Goal: Transaction & Acquisition: Book appointment/travel/reservation

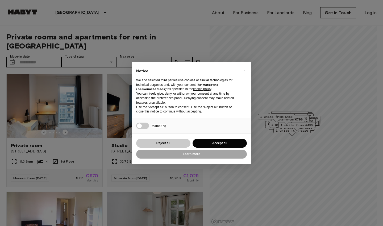
click at [178, 141] on button "Reject all" at bounding box center [163, 143] width 54 height 9
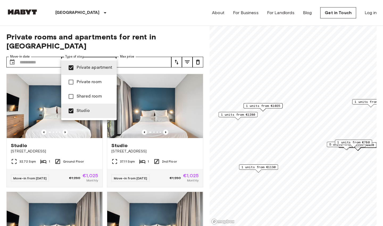
click at [88, 77] on li "Private room" at bounding box center [89, 82] width 56 height 14
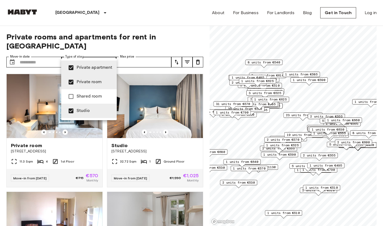
type input "**********"
click at [139, 54] on div at bounding box center [191, 113] width 383 height 226
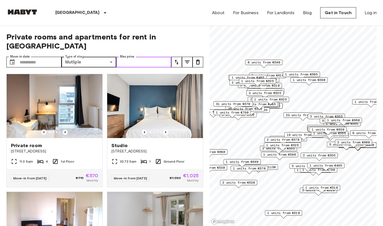
click at [139, 57] on input "Max price" at bounding box center [143, 62] width 55 height 11
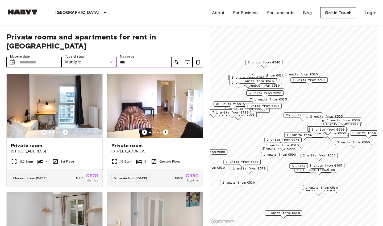
type input "***"
click at [50, 57] on input "Move-in date" at bounding box center [41, 62] width 42 height 11
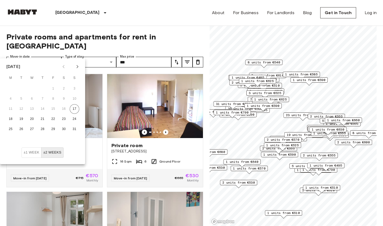
click at [79, 67] on icon "Next month" at bounding box center [78, 66] width 2 height 3
click at [30, 88] on button "1" at bounding box center [32, 89] width 10 height 10
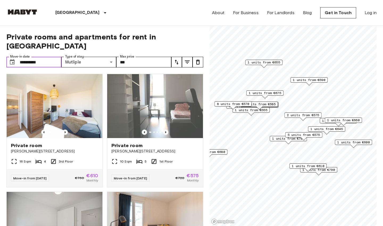
type input "**********"
click at [188, 59] on icon "tune" at bounding box center [187, 62] width 6 height 6
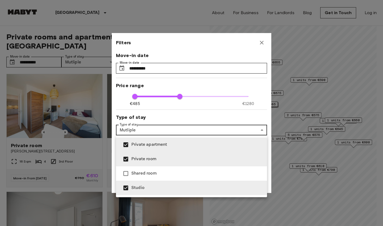
click at [143, 128] on div at bounding box center [191, 113] width 383 height 226
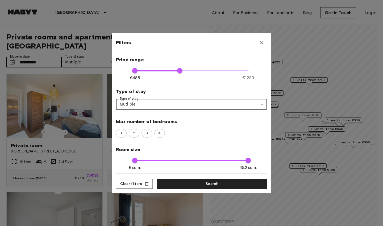
scroll to position [26, 0]
click at [87, 120] on div at bounding box center [191, 113] width 383 height 226
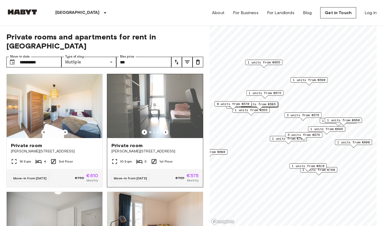
scroll to position [0, 0]
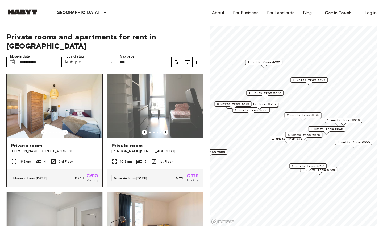
click at [77, 119] on img at bounding box center [55, 106] width 96 height 64
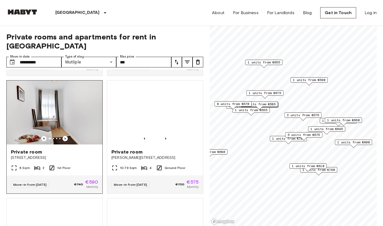
scroll to position [229, 0]
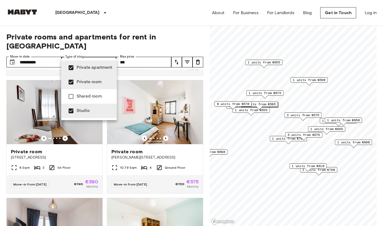
click at [85, 85] on span "Private room" at bounding box center [95, 82] width 36 height 6
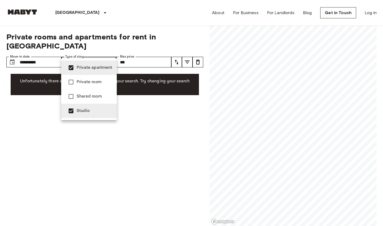
type input "**********"
click at [115, 148] on div at bounding box center [191, 113] width 383 height 226
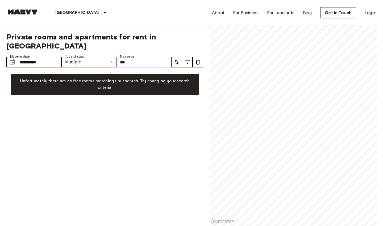
click at [138, 57] on input "***" at bounding box center [143, 62] width 55 height 11
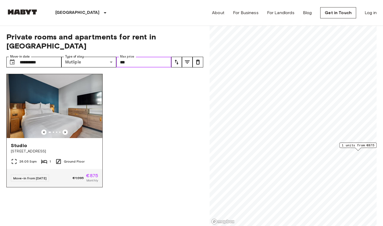
click at [76, 114] on img at bounding box center [55, 106] width 96 height 64
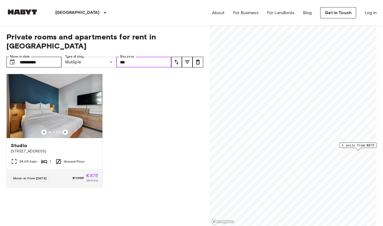
type input "***"
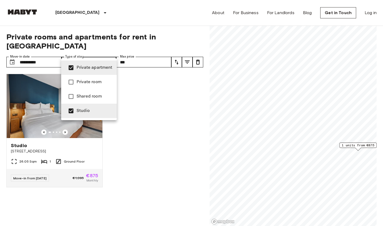
click at [88, 78] on li "Private room" at bounding box center [89, 82] width 56 height 14
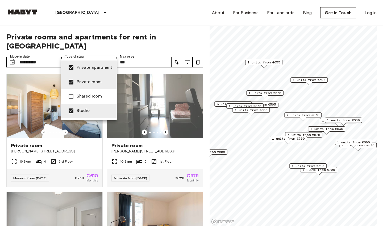
click at [91, 69] on span "Private apartment" at bounding box center [95, 67] width 36 height 6
type input "**********"
click at [132, 52] on div at bounding box center [191, 113] width 383 height 226
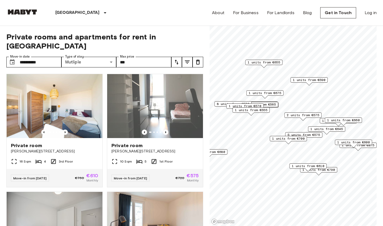
click at [132, 52] on div at bounding box center [191, 113] width 383 height 226
click at [132, 57] on input "***" at bounding box center [143, 62] width 55 height 11
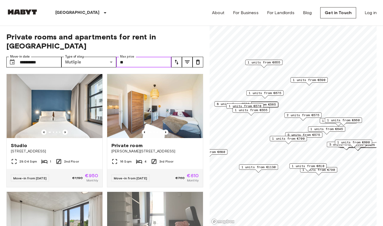
type input "*"
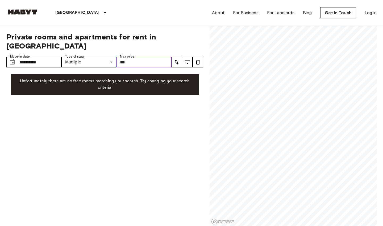
type input "***"
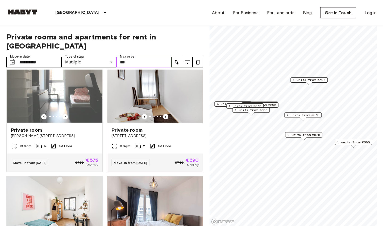
scroll to position [16, 0]
click at [166, 104] on img at bounding box center [155, 90] width 96 height 64
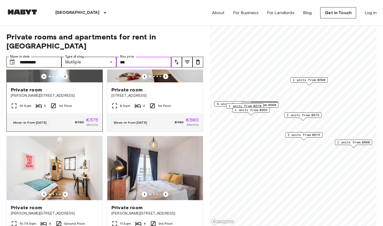
scroll to position [118, 0]
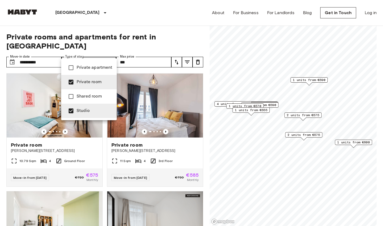
click at [125, 22] on div at bounding box center [191, 113] width 383 height 226
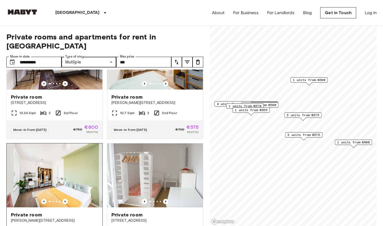
scroll to position [1145, 0]
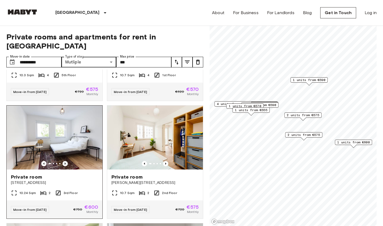
click at [66, 161] on icon "Previous image" at bounding box center [65, 163] width 5 height 5
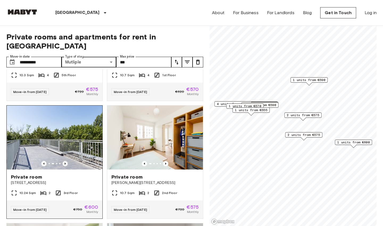
click at [66, 161] on icon "Previous image" at bounding box center [65, 163] width 5 height 5
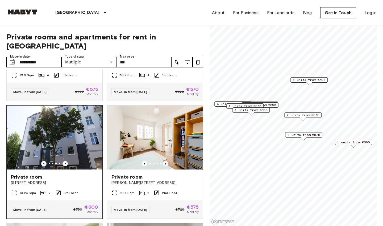
click at [65, 162] on icon "Previous image" at bounding box center [65, 163] width 1 height 2
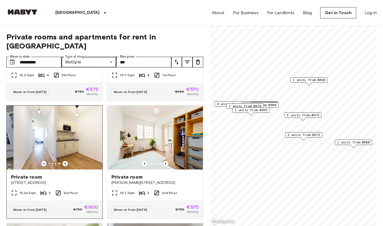
click at [65, 162] on icon "Previous image" at bounding box center [65, 163] width 1 height 2
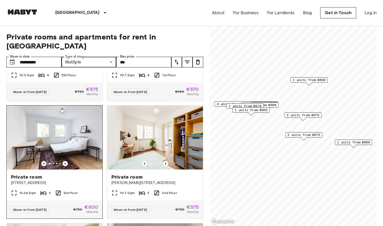
click at [44, 161] on icon "Previous image" at bounding box center [43, 163] width 5 height 5
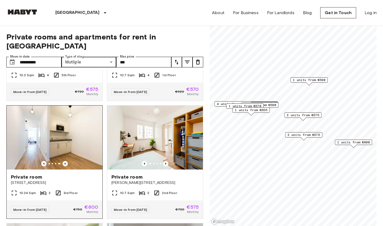
click at [56, 131] on img at bounding box center [55, 137] width 96 height 64
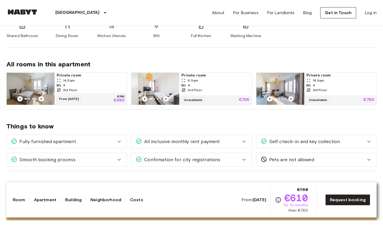
scroll to position [242, 0]
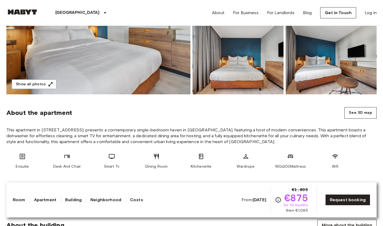
scroll to position [49, 0]
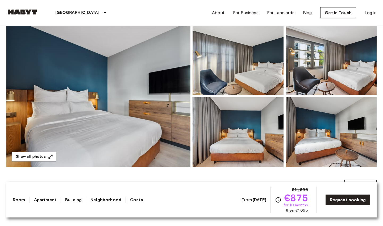
click at [168, 138] on img at bounding box center [98, 96] width 184 height 142
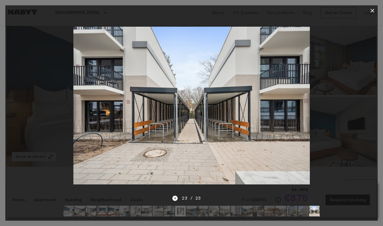
click at [365, 35] on div at bounding box center [191, 105] width 373 height 179
click at [373, 10] on icon "button" at bounding box center [372, 10] width 6 height 6
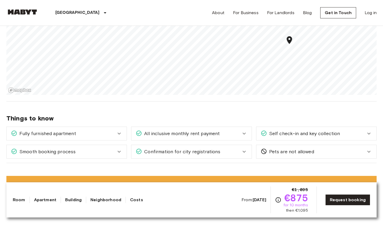
scroll to position [506, 0]
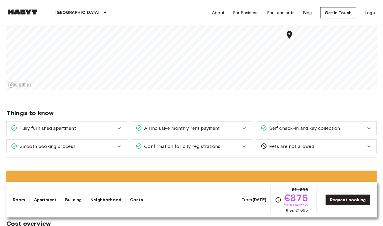
click at [100, 125] on div "Fully furnished apartment" at bounding box center [63, 128] width 105 height 7
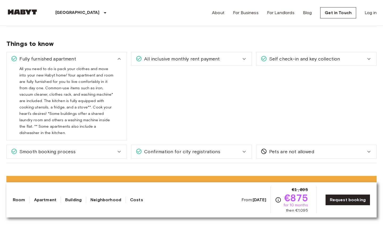
scroll to position [583, 0]
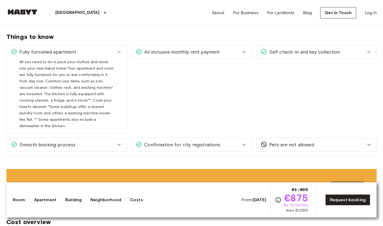
click at [179, 145] on div "Things to know Fully furnished apartment All you need to do is pack your clothe…" at bounding box center [191, 88] width 370 height 136
click at [185, 141] on span "Confirmation for city registrations" at bounding box center [181, 144] width 78 height 7
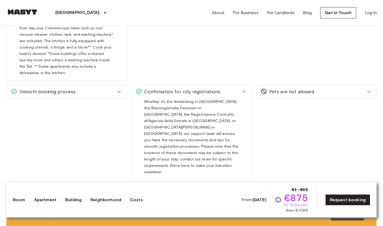
scroll to position [635, 0]
click at [184, 89] on div "Confirmation for city registrations" at bounding box center [191, 91] width 120 height 13
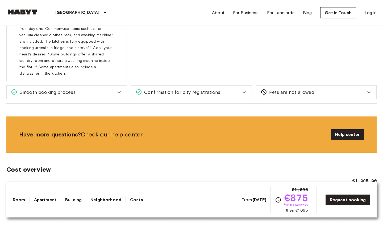
click at [80, 89] on div "Smooth booking process" at bounding box center [63, 92] width 105 height 7
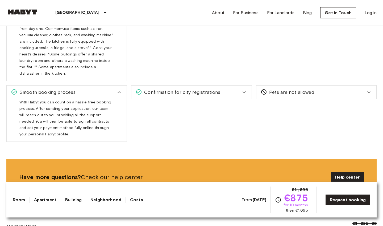
click at [80, 89] on div "Smooth booking process" at bounding box center [63, 92] width 105 height 7
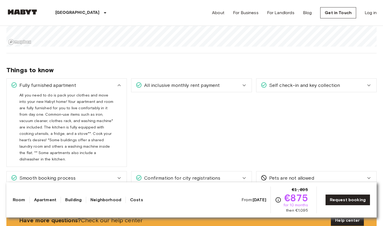
scroll to position [546, 0]
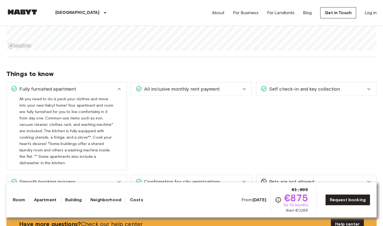
click at [148, 88] on span "All inclusive monthly rent payment" at bounding box center [181, 88] width 78 height 7
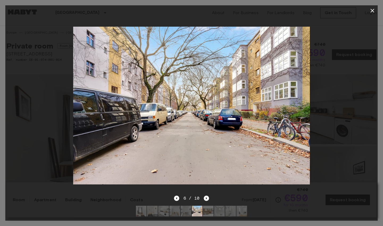
click at [346, 76] on div at bounding box center [191, 105] width 373 height 179
click at [372, 12] on icon "button" at bounding box center [372, 10] width 6 height 6
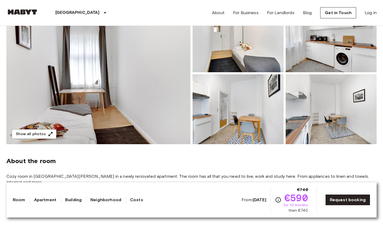
scroll to position [56, 0]
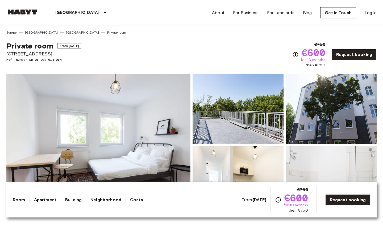
click at [152, 117] on img at bounding box center [98, 145] width 184 height 142
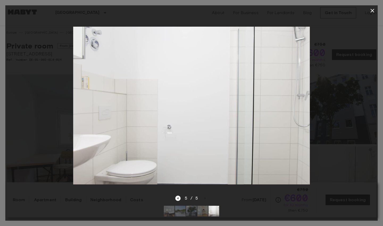
click at [339, 60] on div at bounding box center [191, 105] width 373 height 179
click at [373, 11] on icon "button" at bounding box center [373, 11] width 4 height 4
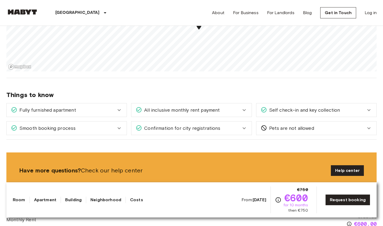
scroll to position [474, 0]
